Goal: Task Accomplishment & Management: Manage account settings

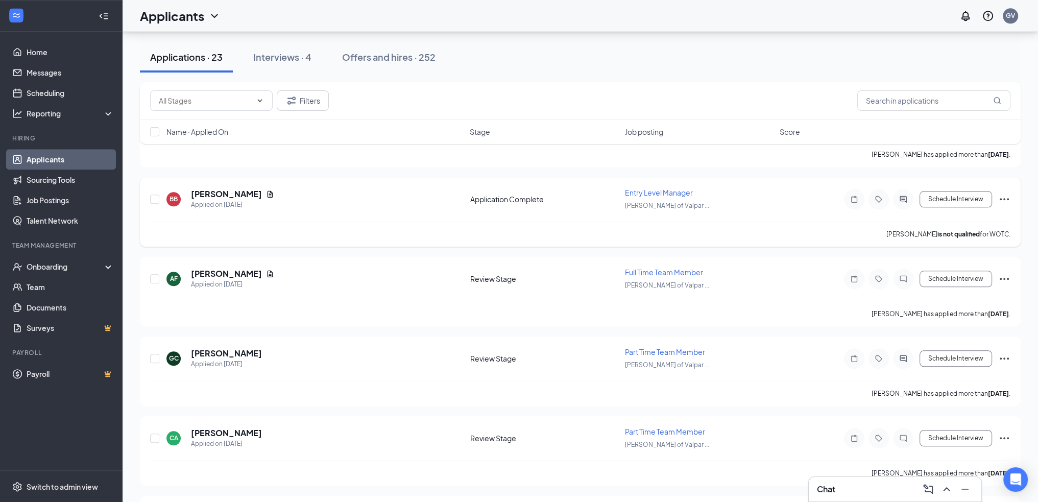
scroll to position [1504, 0]
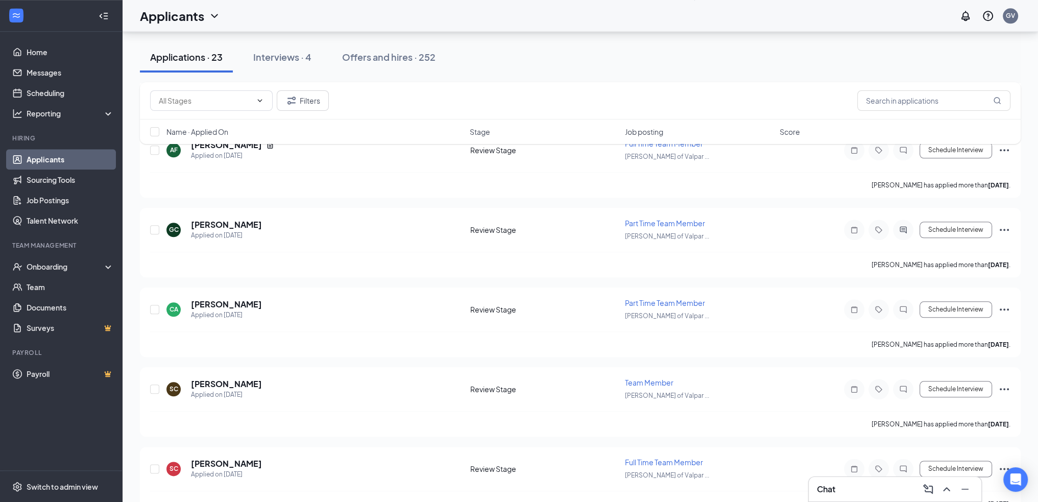
drag, startPoint x: 283, startPoint y: 59, endPoint x: 299, endPoint y: 71, distance: 19.3
click at [283, 59] on div "Interviews · 4" at bounding box center [282, 57] width 58 height 13
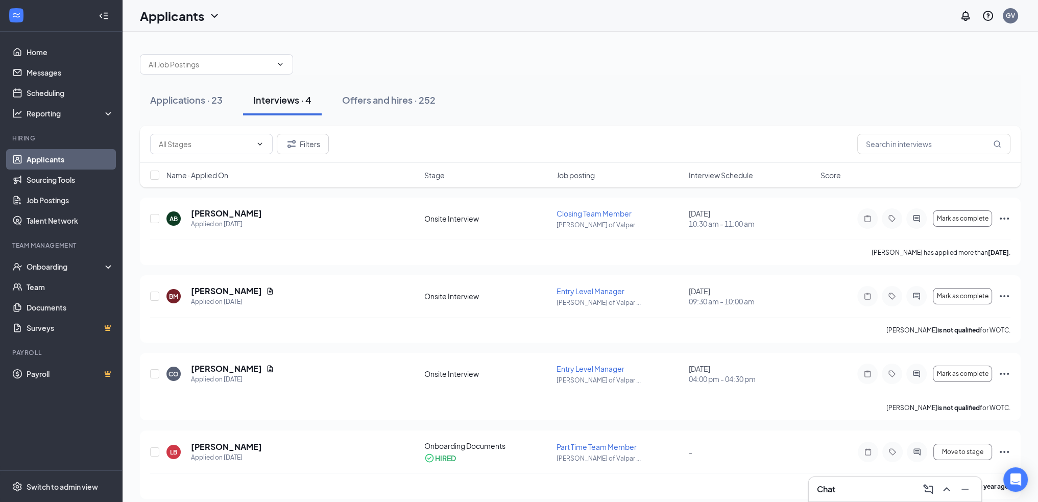
click at [717, 178] on span "Interview Schedule" at bounding box center [721, 175] width 64 height 10
click at [268, 214] on icon "Document" at bounding box center [271, 213] width 6 height 7
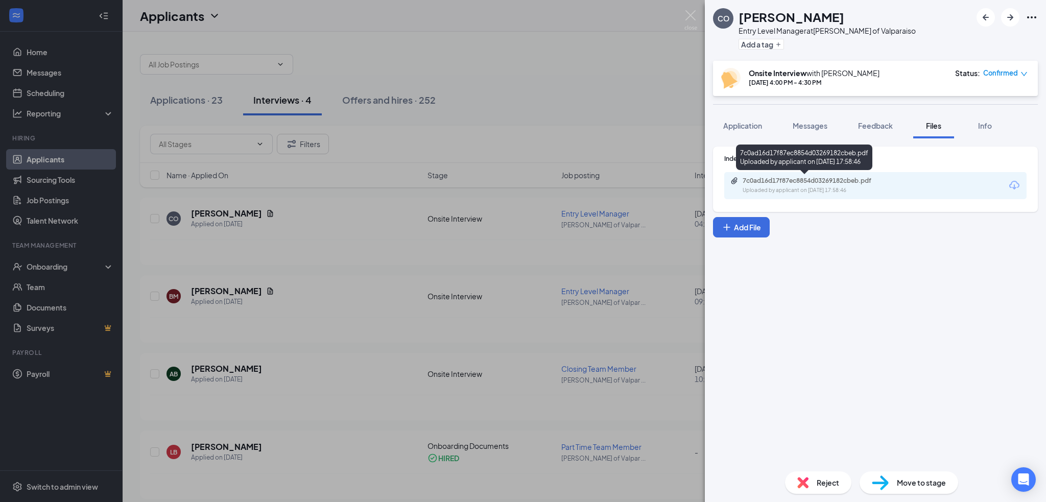
click at [772, 189] on div "Uploaded by applicant on [DATE] 17:58:46" at bounding box center [819, 190] width 153 height 8
click at [254, 104] on div "CO [PERSON_NAME] Entry Level Manager at [PERSON_NAME] of Valparaiso Add a tag O…" at bounding box center [523, 251] width 1046 height 502
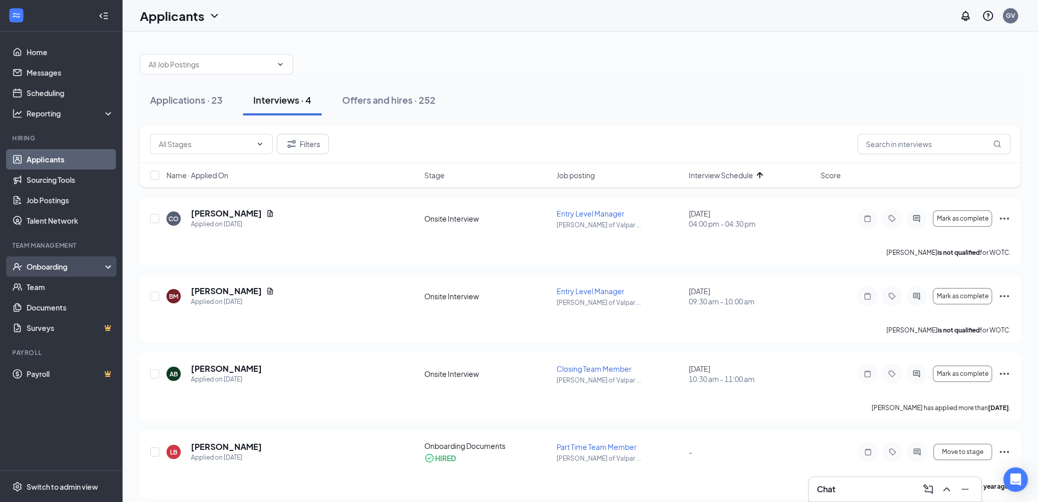
click at [44, 275] on div "Onboarding" at bounding box center [61, 266] width 123 height 20
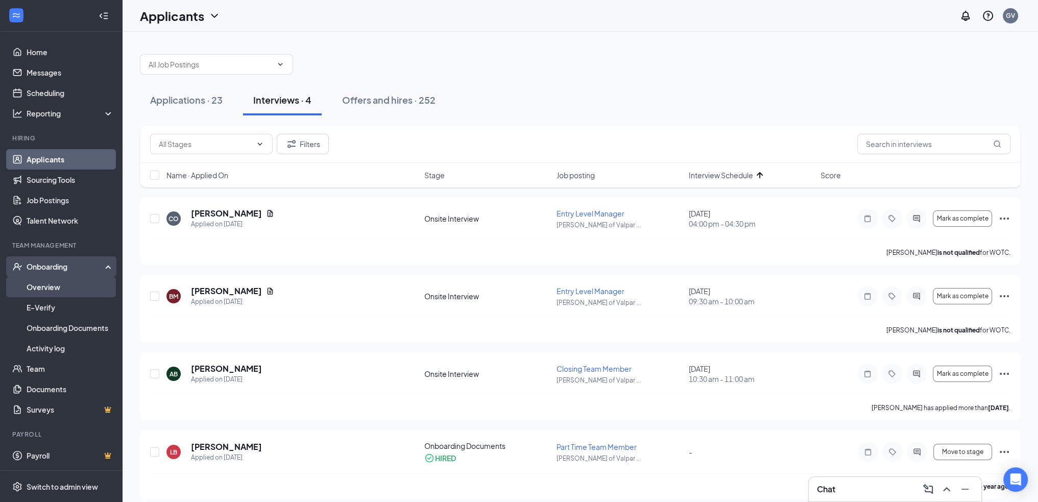
click at [63, 279] on link "Overview" at bounding box center [70, 287] width 87 height 20
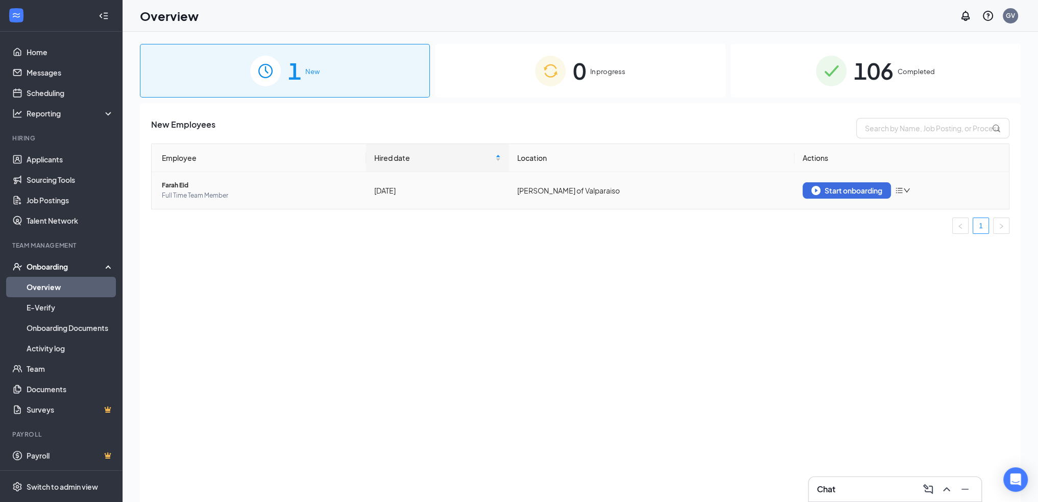
click at [170, 184] on span "Farah Eid" at bounding box center [260, 185] width 196 height 10
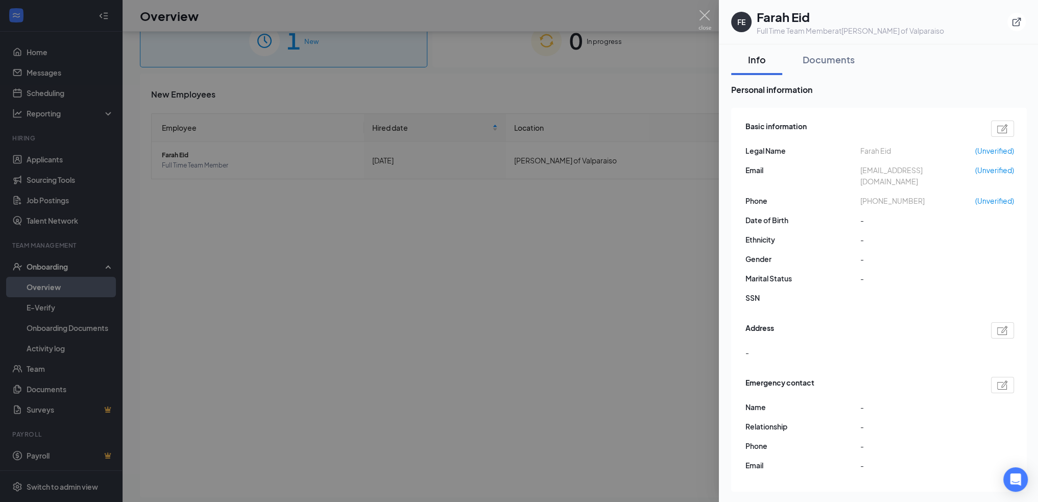
scroll to position [46, 0]
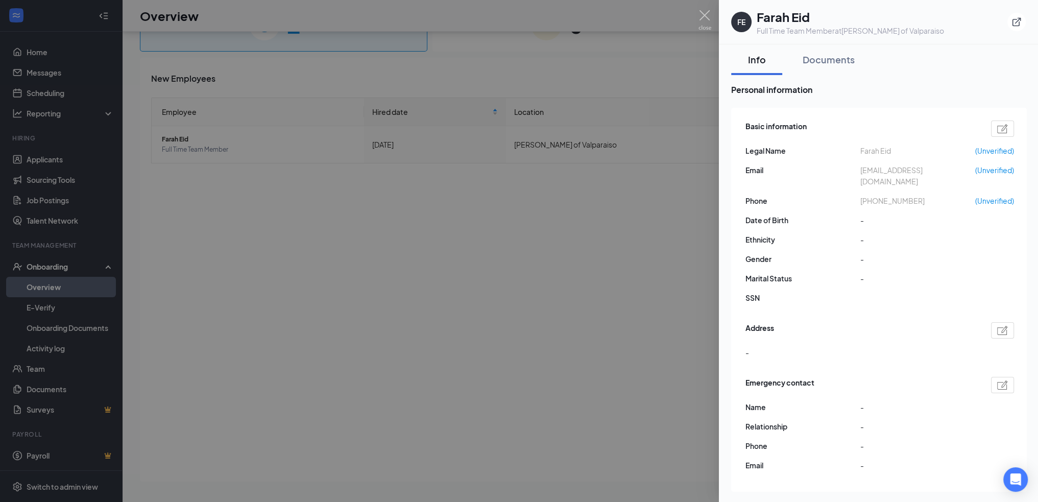
click at [482, 241] on div at bounding box center [519, 251] width 1038 height 502
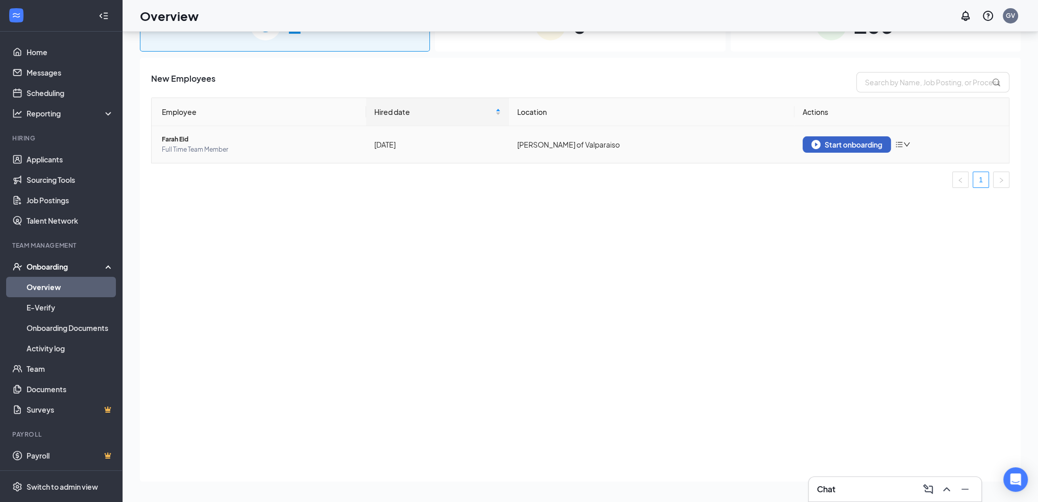
click at [821, 144] on div "Start onboarding" at bounding box center [847, 144] width 71 height 9
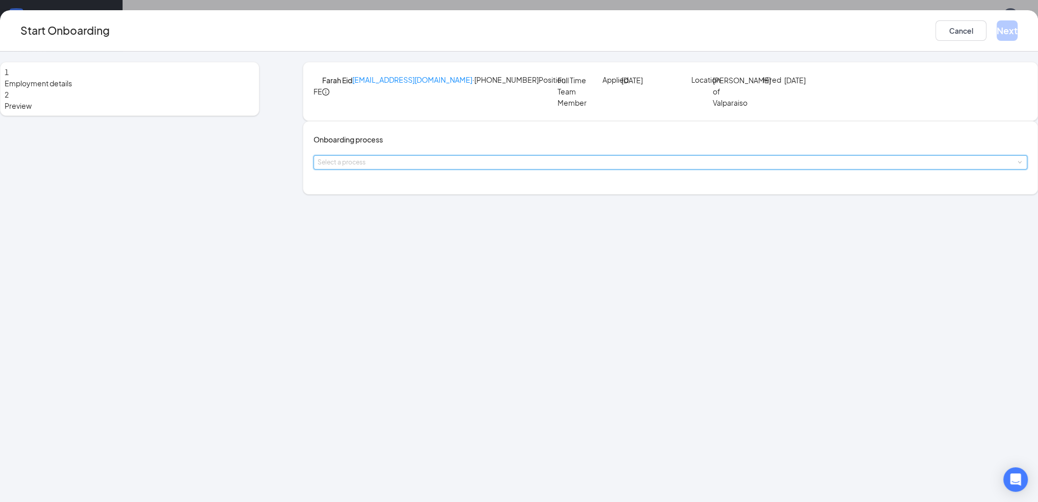
click at [1017, 165] on span at bounding box center [1019, 162] width 5 height 5
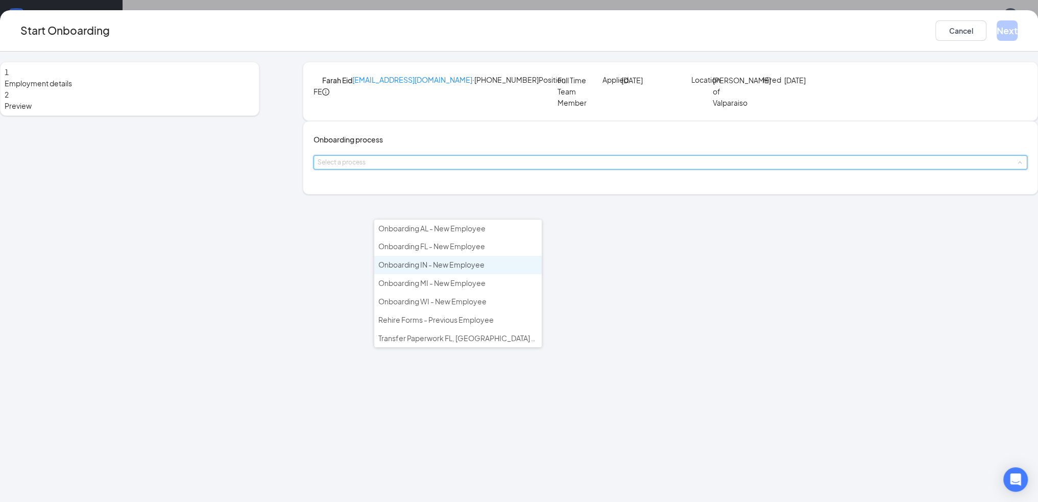
click at [472, 260] on span "Onboarding IN - New Employee" at bounding box center [431, 264] width 106 height 9
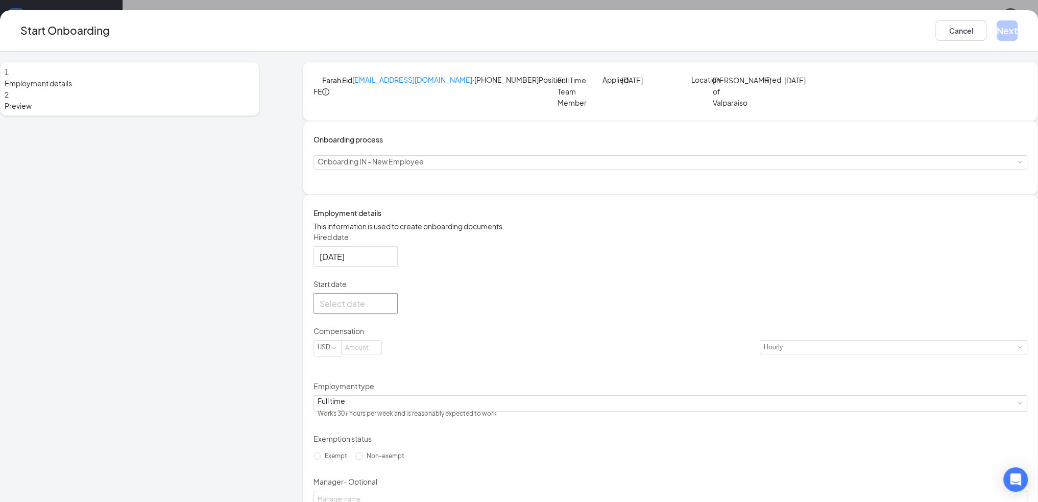
click at [392, 310] on div at bounding box center [356, 303] width 72 height 13
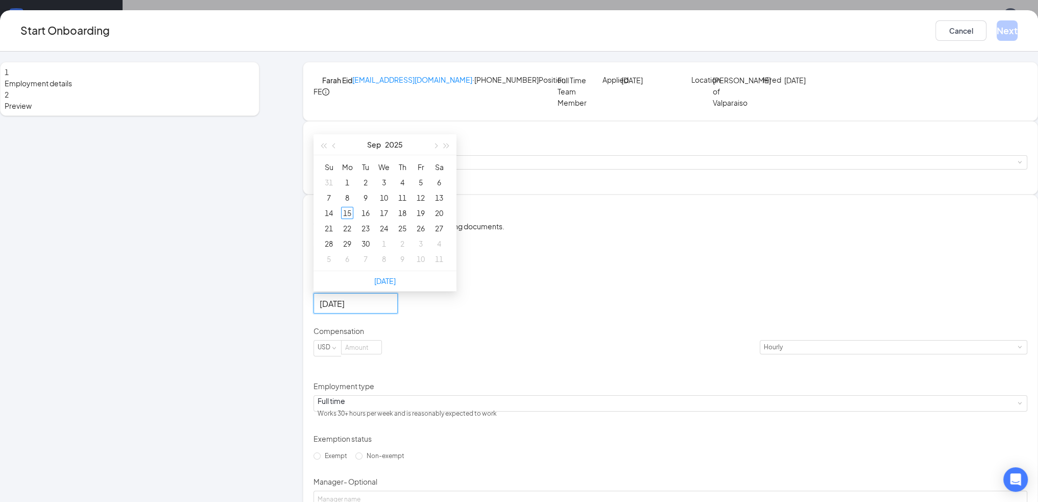
type input "[DATE]"
click at [353, 219] on div "15" at bounding box center [347, 213] width 12 height 12
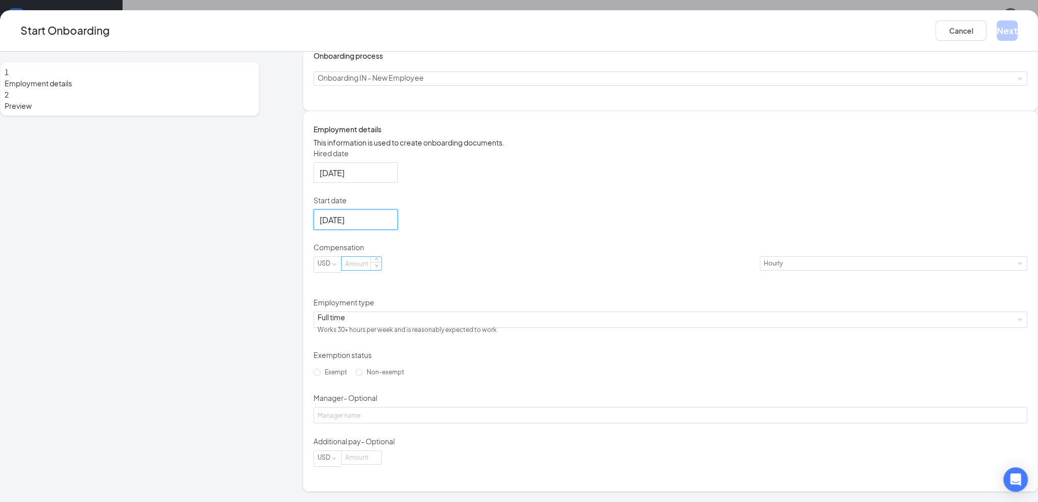
scroll to position [102, 0]
click at [382, 270] on input at bounding box center [362, 263] width 40 height 13
click at [936, 33] on button "Cancel" at bounding box center [961, 30] width 51 height 20
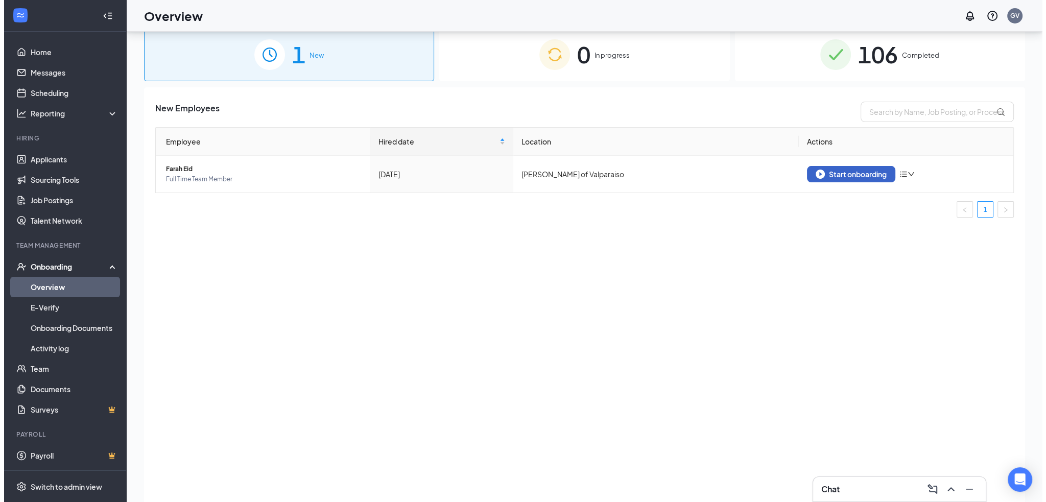
scroll to position [0, 0]
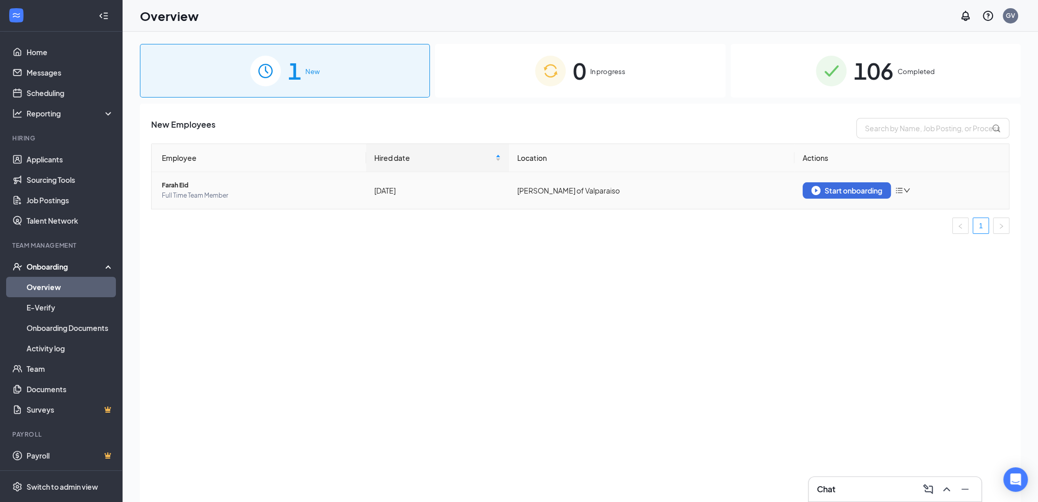
click at [178, 185] on span "Farah Eid" at bounding box center [260, 185] width 196 height 10
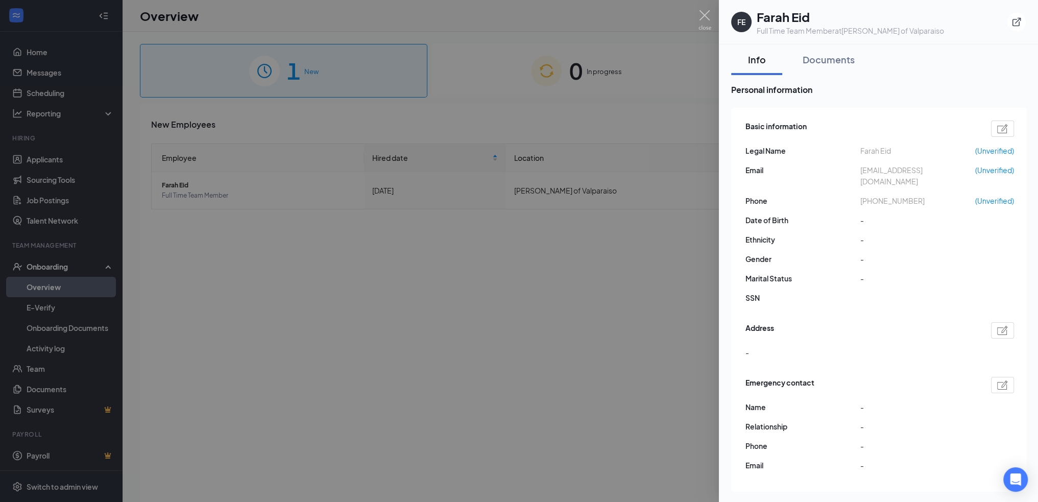
click at [660, 269] on div at bounding box center [519, 251] width 1038 height 502
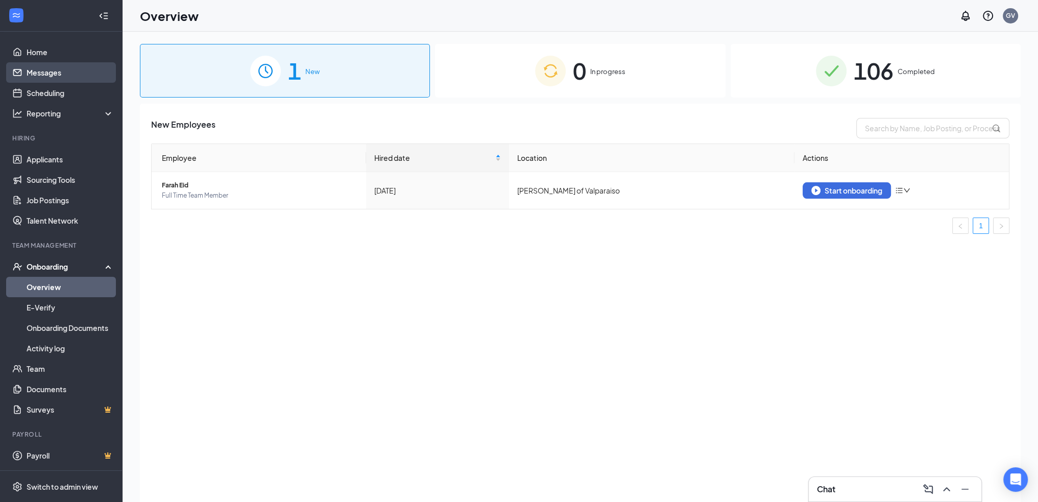
click at [27, 67] on link "Messages" at bounding box center [70, 72] width 87 height 20
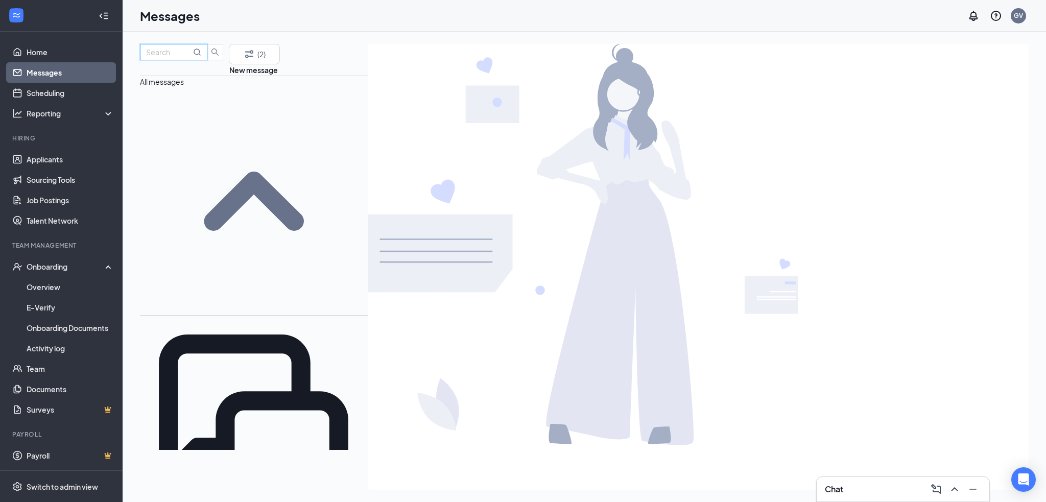
click at [180, 58] on input "text" at bounding box center [168, 51] width 45 height 11
type input "far"
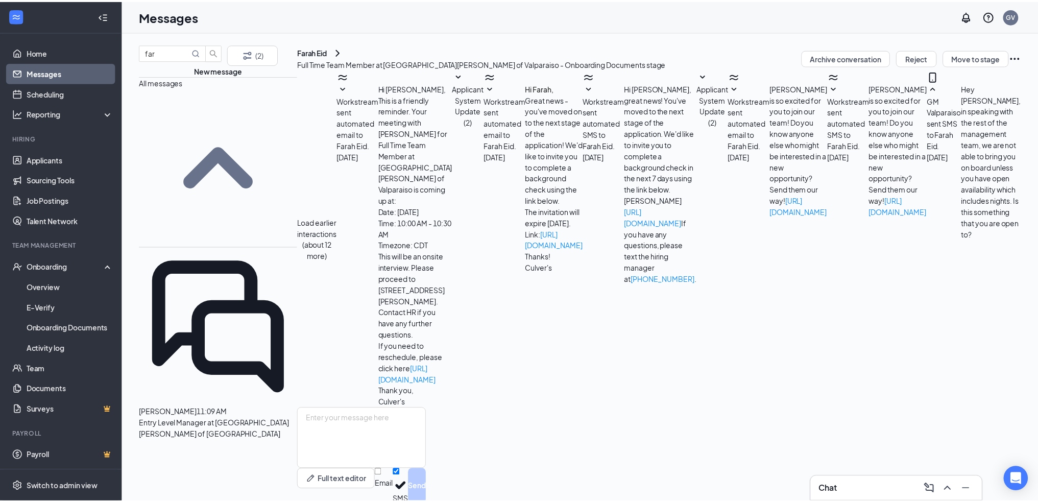
scroll to position [61, 0]
click at [429, 408] on textarea at bounding box center [364, 438] width 130 height 61
click at [834, 94] on icon "SmallChevronDown" at bounding box center [840, 88] width 12 height 12
click at [834, 94] on icon "SmallChevronUp" at bounding box center [840, 88] width 12 height 12
click at [733, 265] on div "Workstream sent automated email to Farah Eid. [DATE] [PERSON_NAME] is so excite…" at bounding box center [783, 239] width 100 height 338
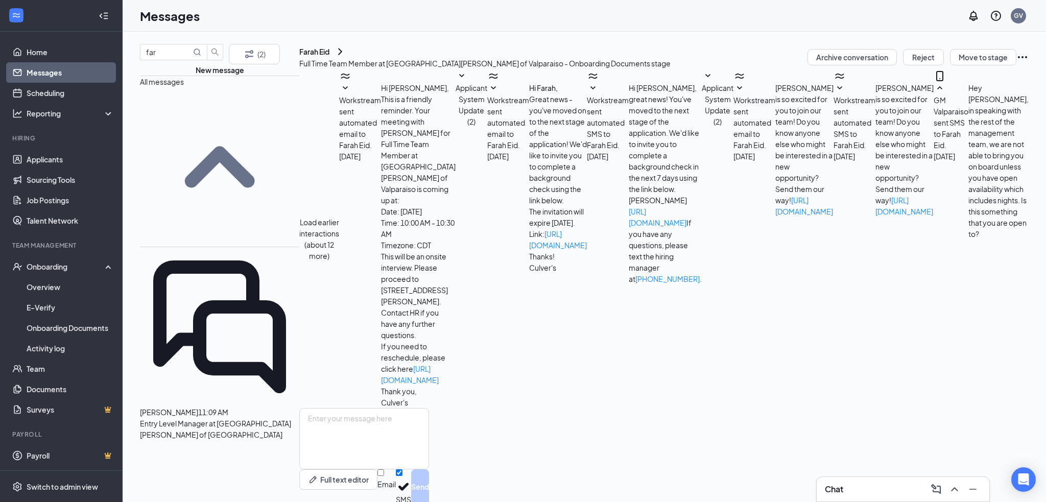
click at [429, 408] on div "Full text editor Email SMS Send" at bounding box center [364, 456] width 130 height 97
click at [429, 408] on textarea at bounding box center [364, 438] width 130 height 61
click at [429, 420] on textarea at bounding box center [364, 438] width 130 height 61
click at [68, 160] on link "Applicants" at bounding box center [70, 159] width 87 height 20
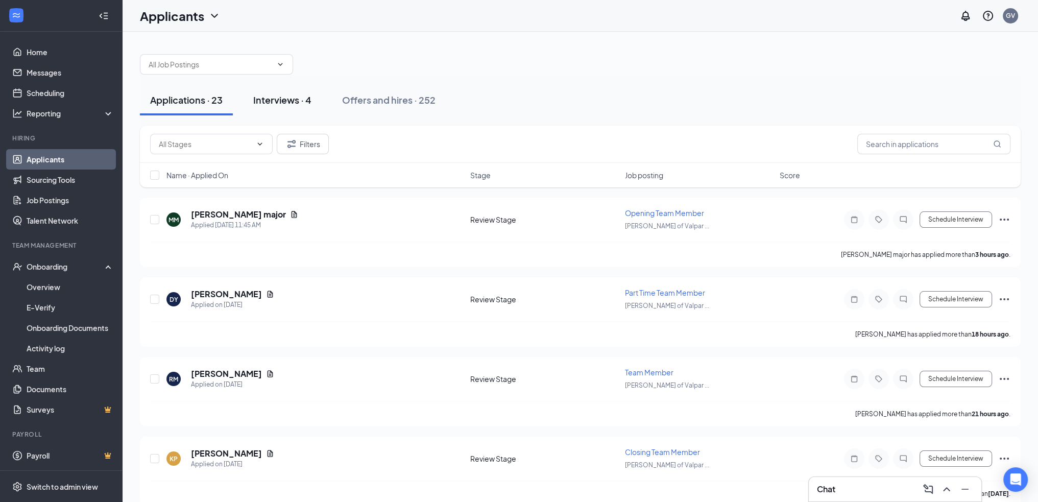
click at [275, 97] on div "Interviews · 4" at bounding box center [282, 99] width 58 height 13
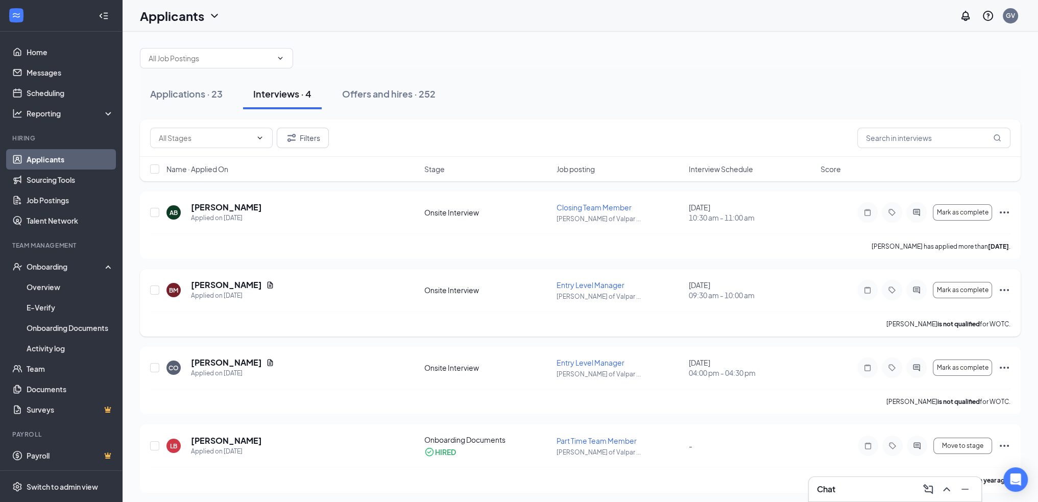
scroll to position [8, 0]
click at [219, 96] on div "Applications · 23" at bounding box center [186, 91] width 73 height 13
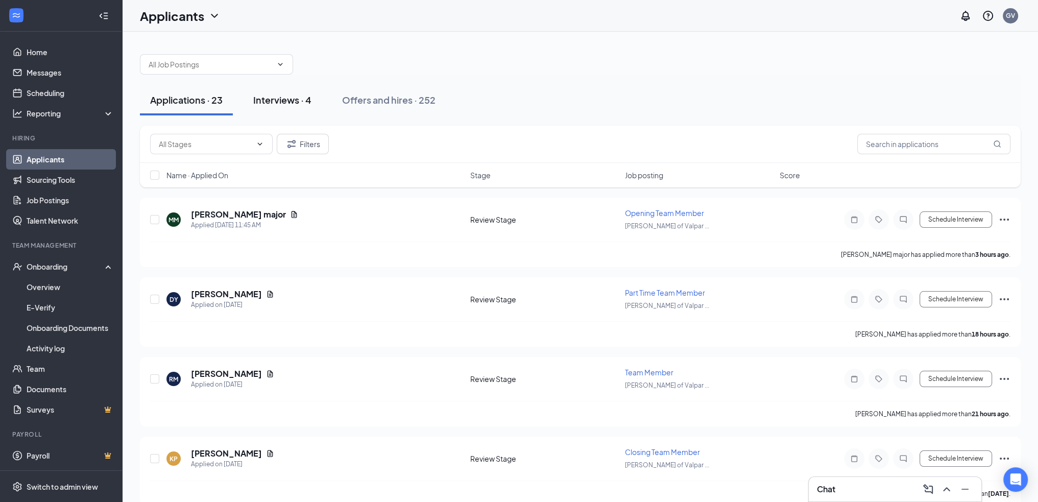
click at [284, 107] on button "Interviews · 4" at bounding box center [282, 100] width 79 height 31
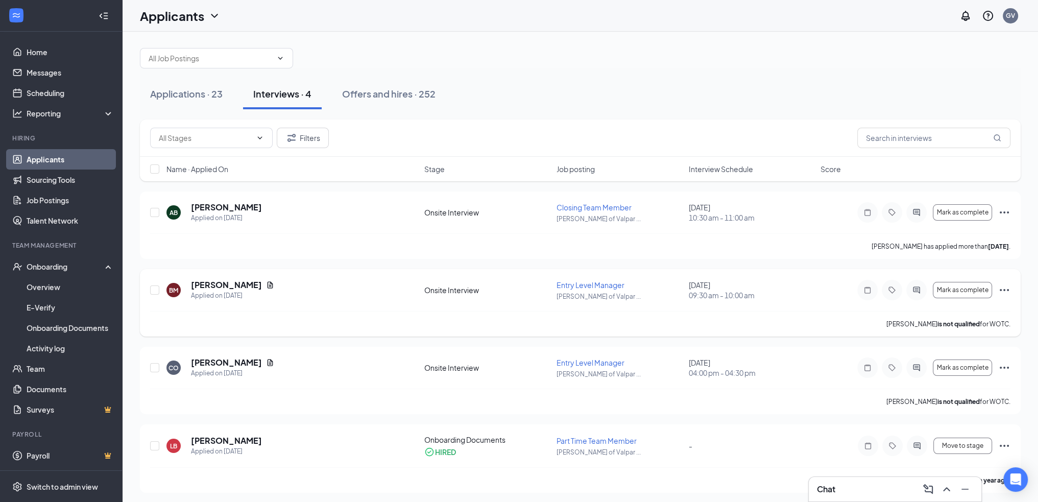
scroll to position [8, 0]
